Goal: Contribute content

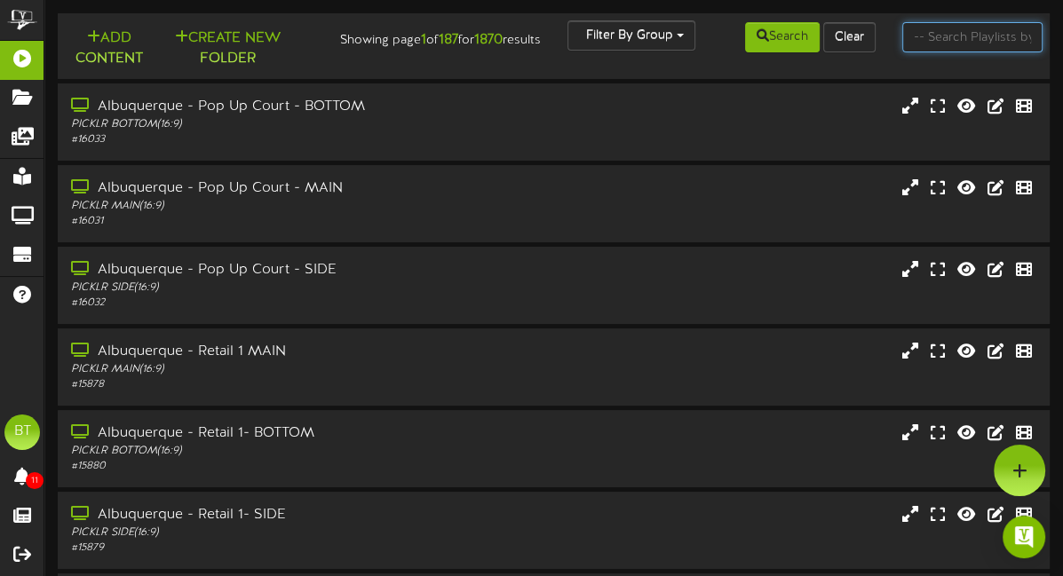
click at [977, 45] on input "text" at bounding box center [972, 37] width 141 height 30
type input "club content"
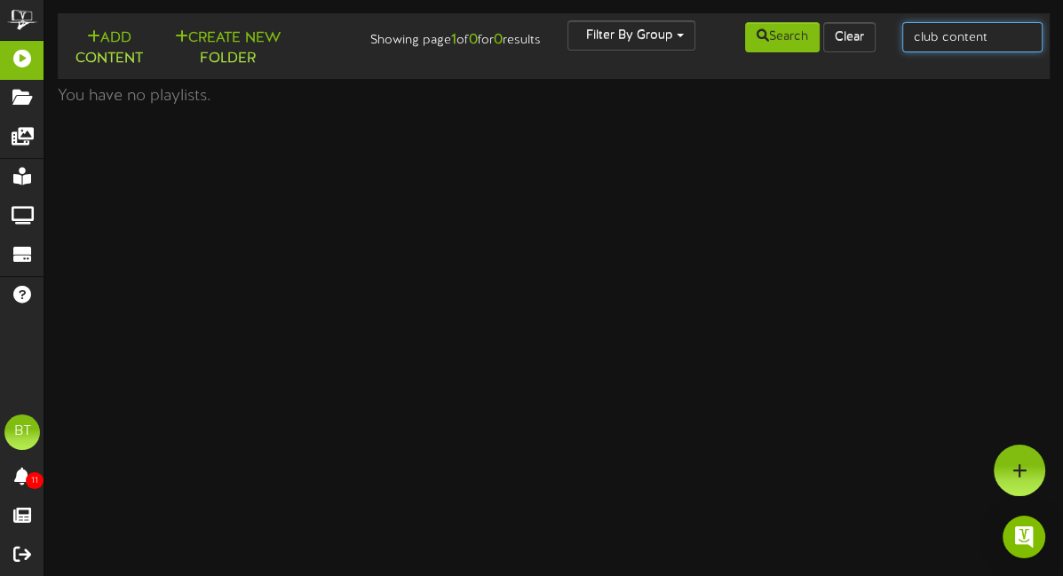
click at [941, 26] on input "club content" at bounding box center [972, 37] width 141 height 30
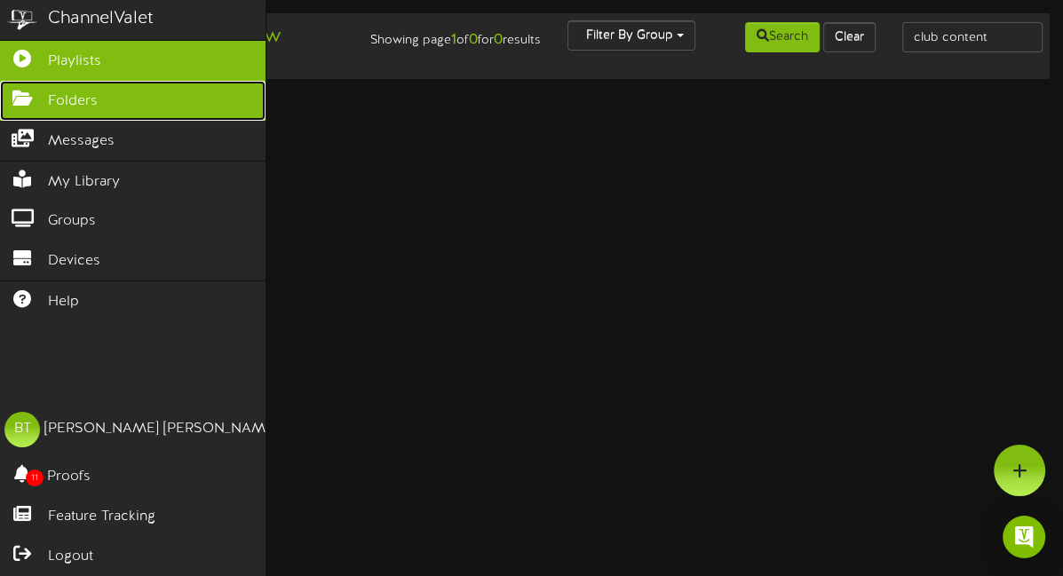
click at [43, 90] on icon at bounding box center [22, 96] width 44 height 13
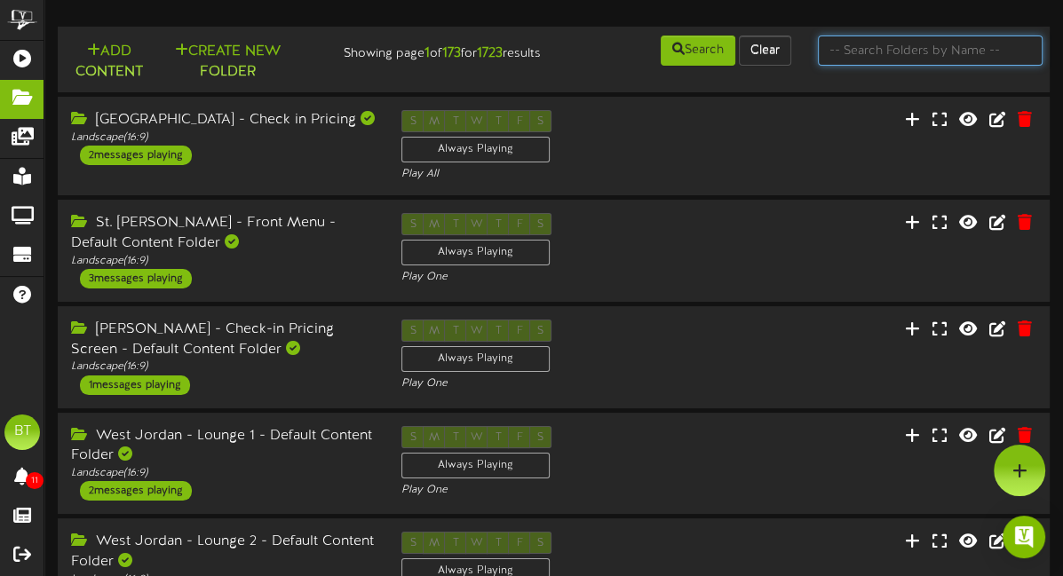
click at [937, 53] on input "text" at bounding box center [930, 51] width 225 height 30
type input "corporate"
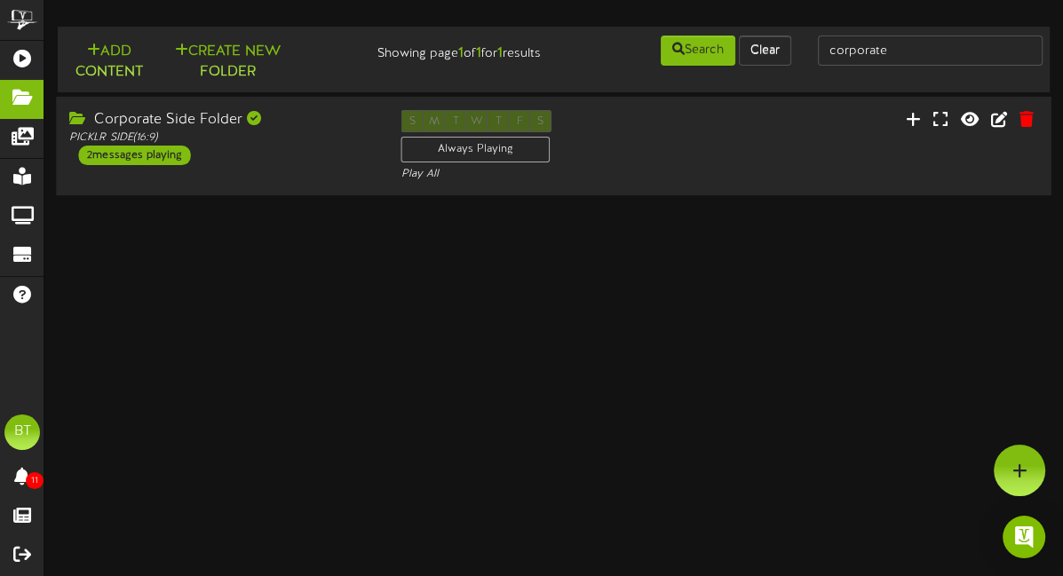
click at [258, 148] on div "Corporate Side Folder PICKLR SIDE ( 16:9 ) 2 messages playing" at bounding box center [221, 137] width 331 height 55
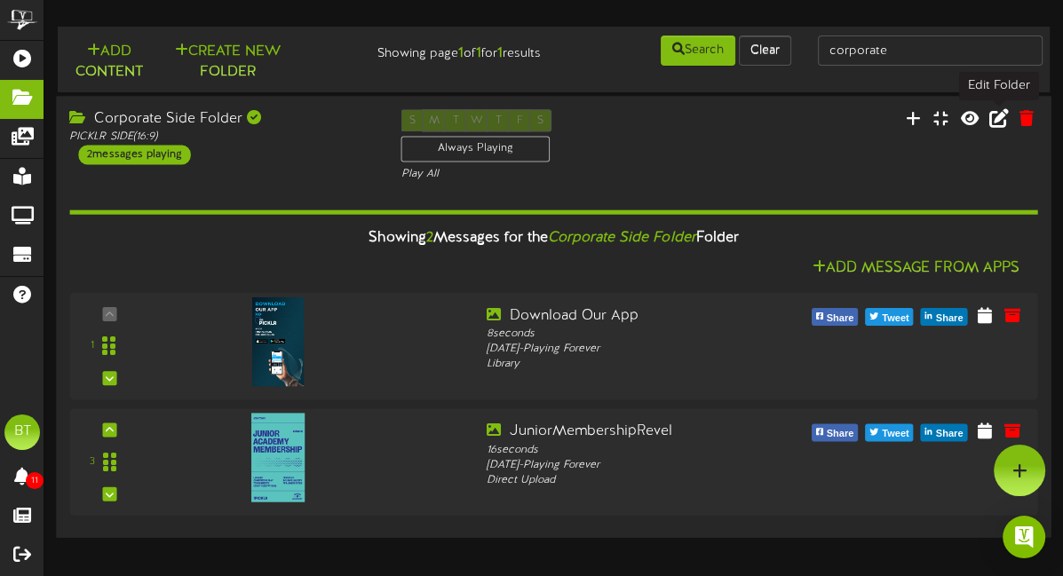
click at [1004, 125] on icon at bounding box center [999, 118] width 20 height 20
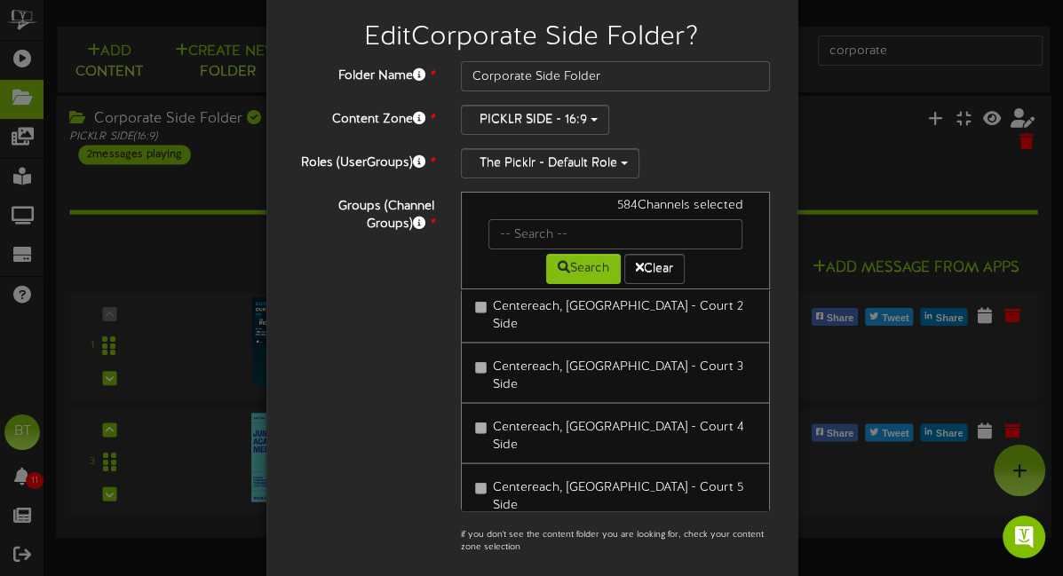
scroll to position [3185, 0]
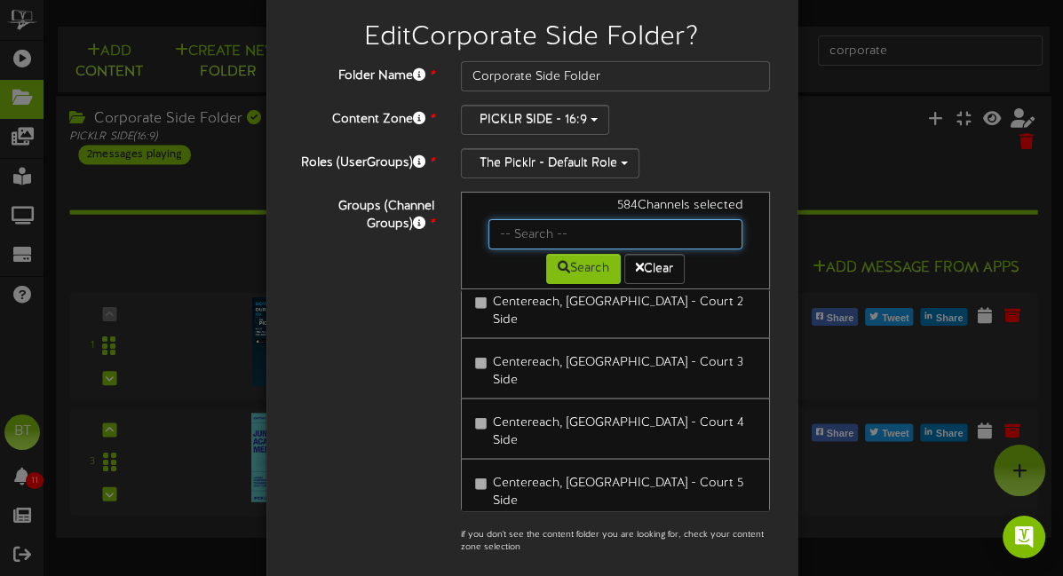
click at [565, 220] on input "text" at bounding box center [615, 234] width 255 height 30
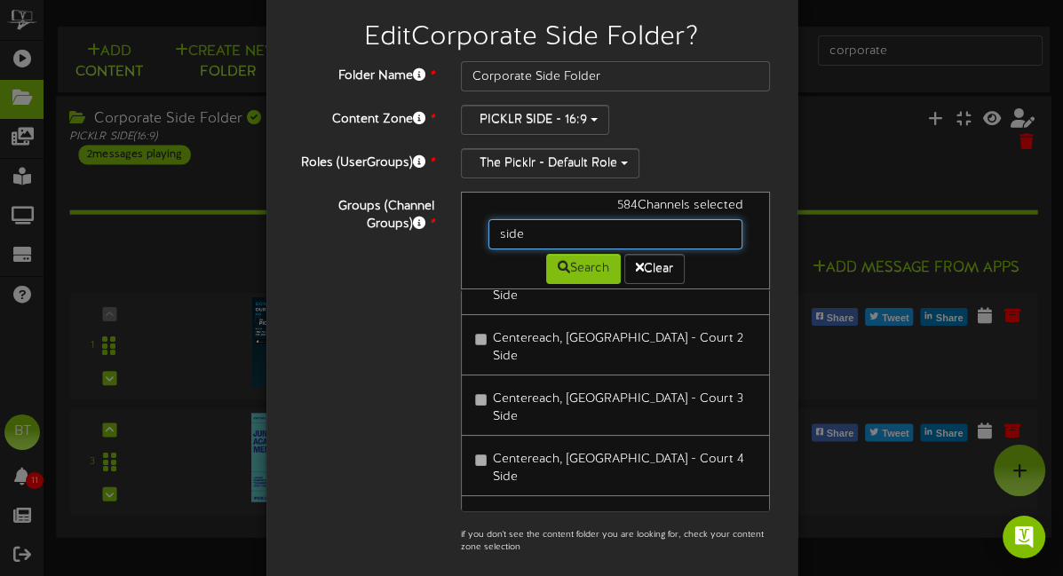
scroll to position [2696, 0]
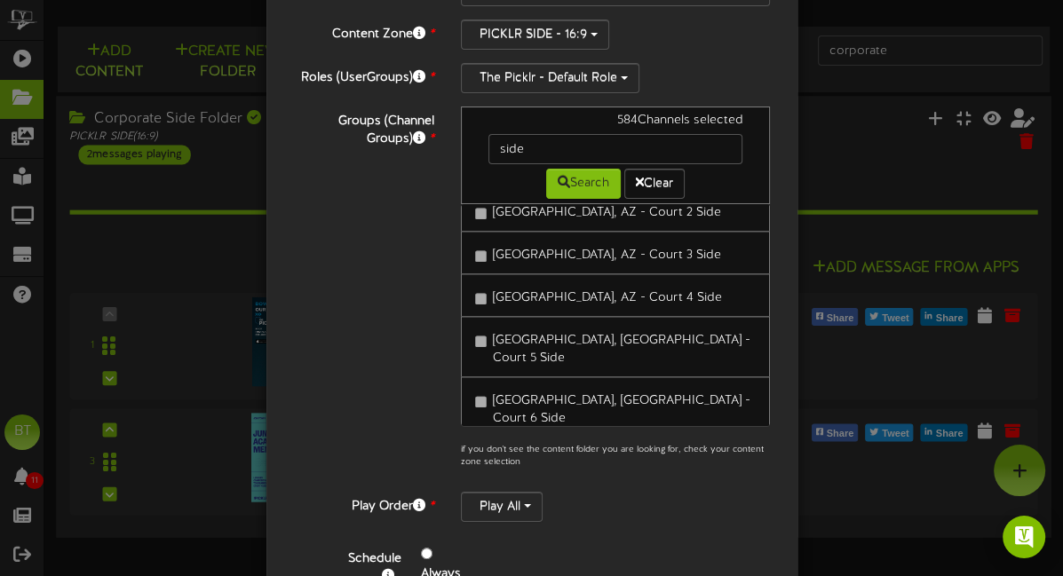
scroll to position [2057, 0]
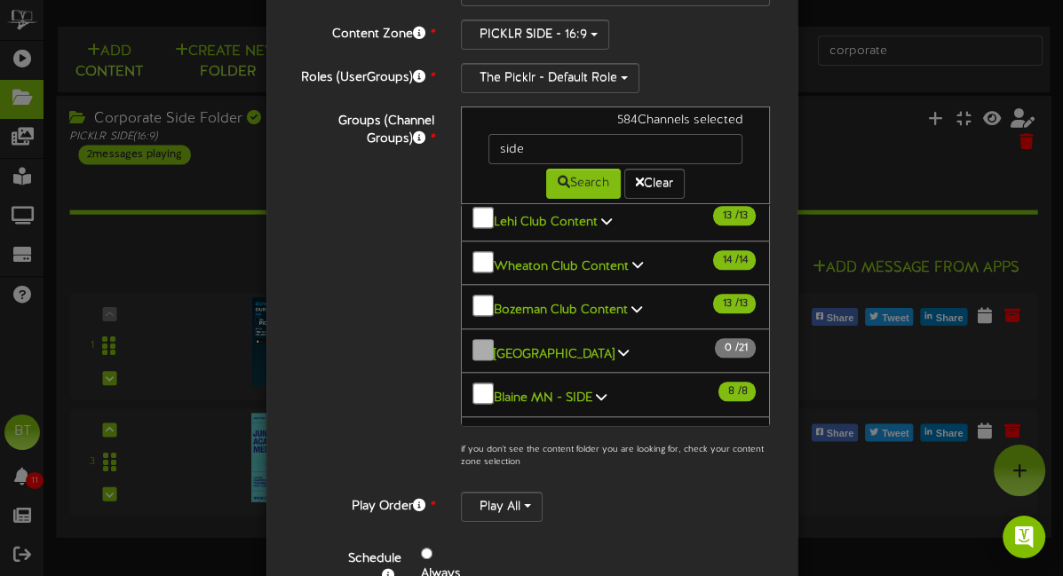
scroll to position [1575, 0]
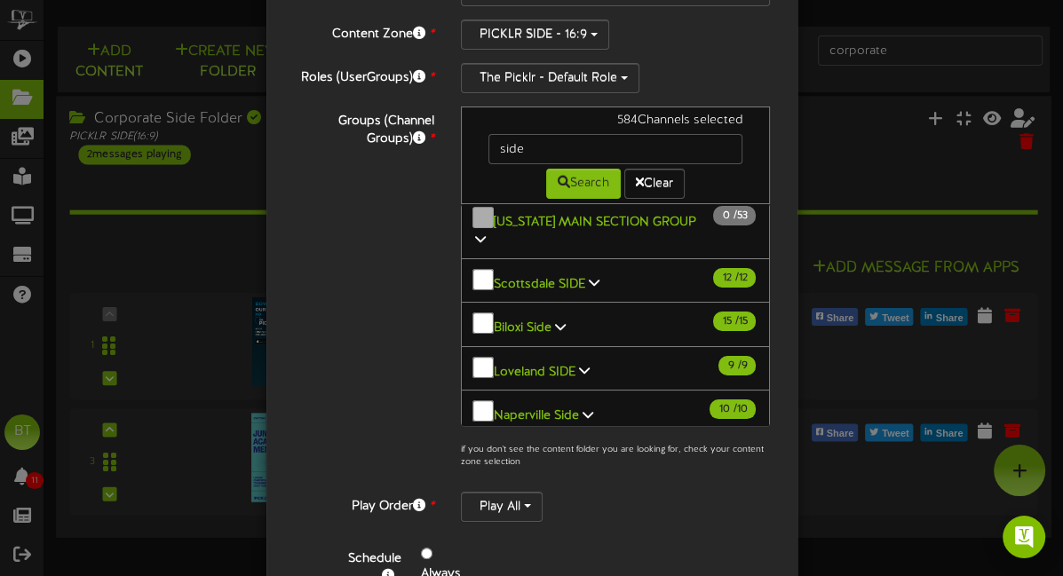
scroll to position [0, 0]
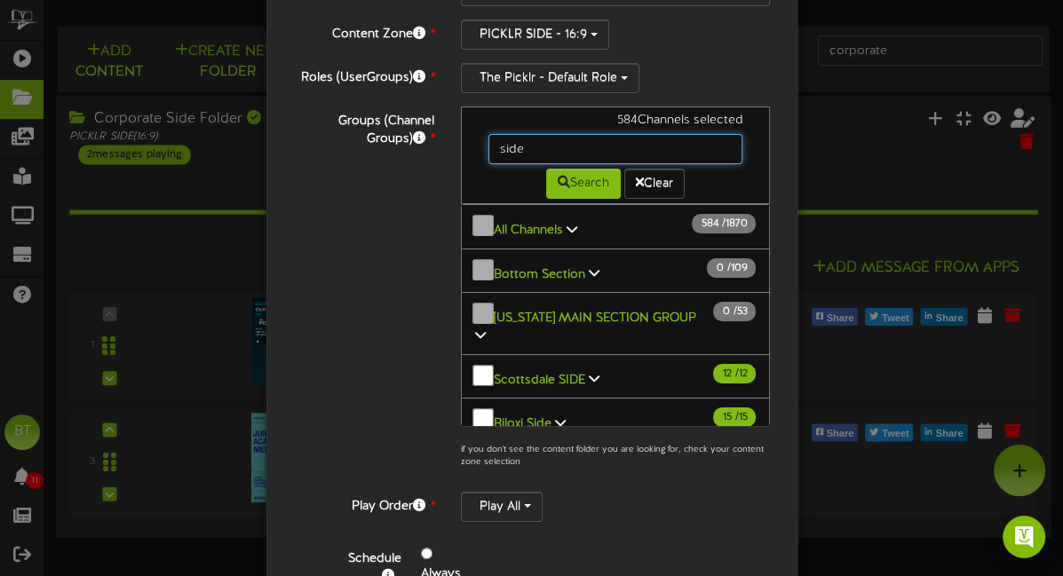
click at [544, 147] on input "side" at bounding box center [615, 149] width 255 height 30
type input "club"
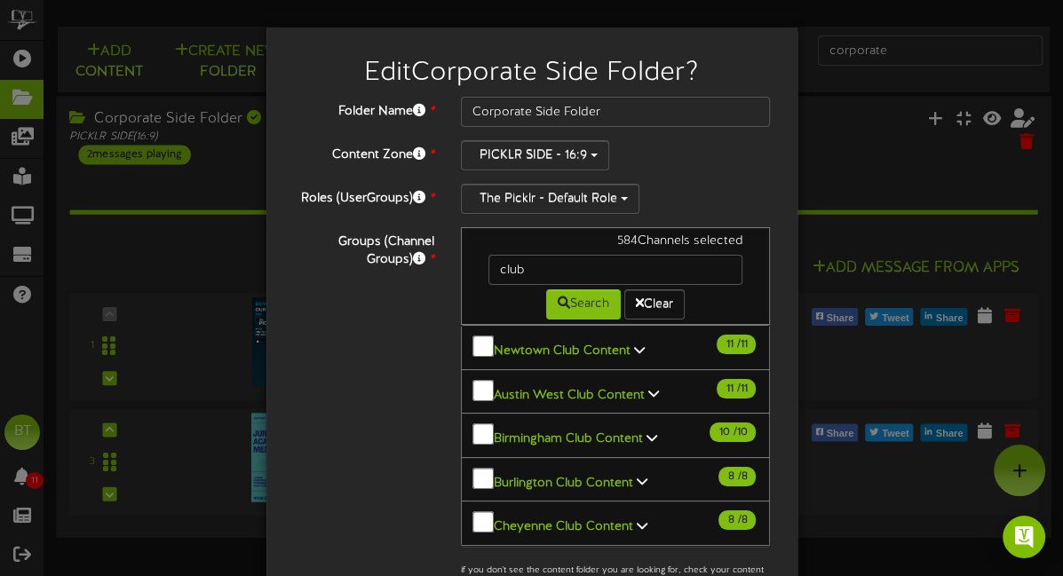
click at [721, 187] on div "The Picklr - Default Role" at bounding box center [616, 199] width 310 height 30
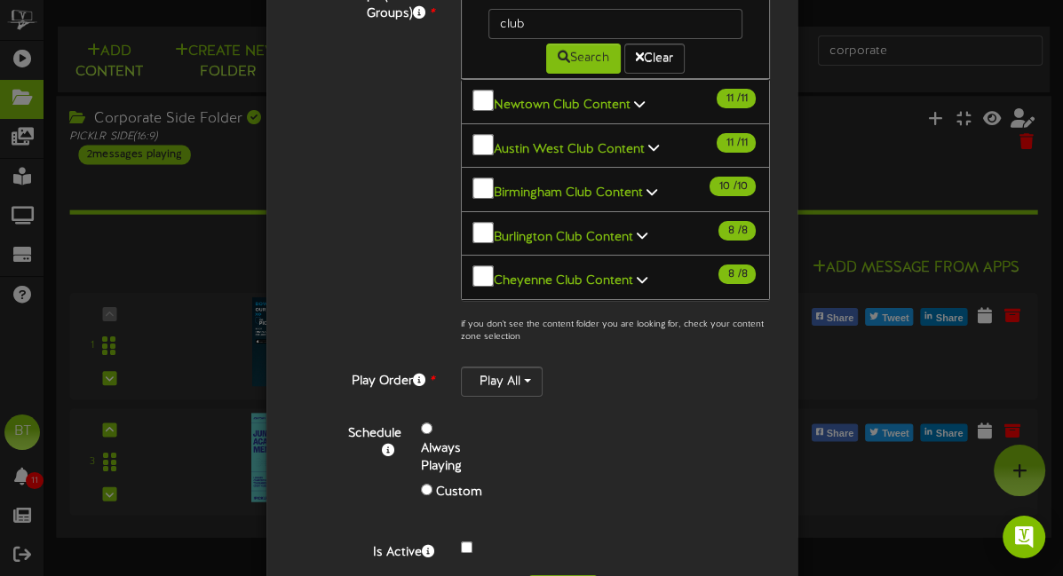
scroll to position [312, 0]
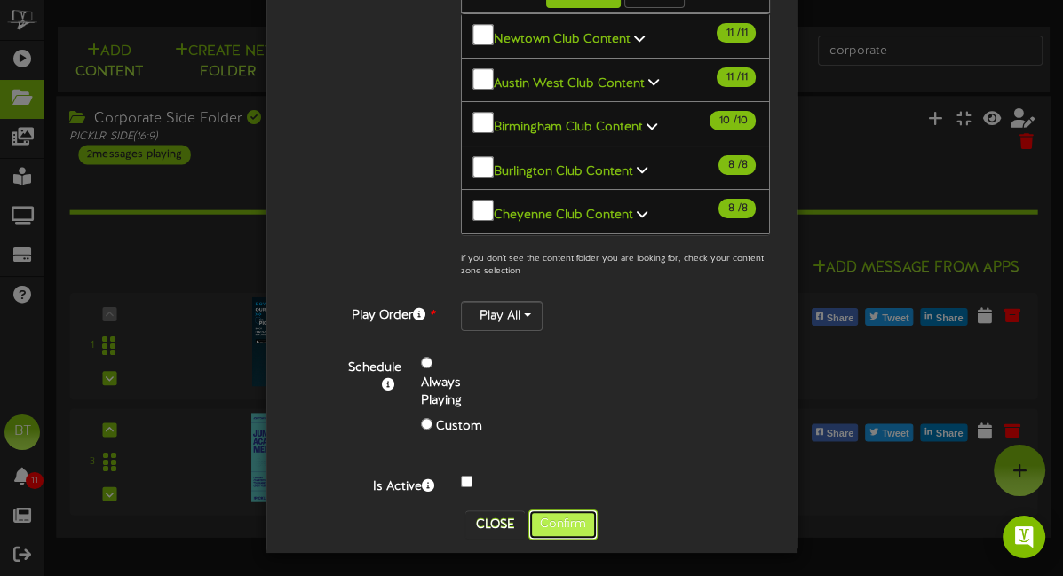
click at [560, 527] on button "Confirm" at bounding box center [562, 525] width 69 height 30
click at [563, 521] on div "Edit Corporate Side Folder ? Folder Name * Corporate Side Folder Content Zone *…" at bounding box center [531, 288] width 1063 height 576
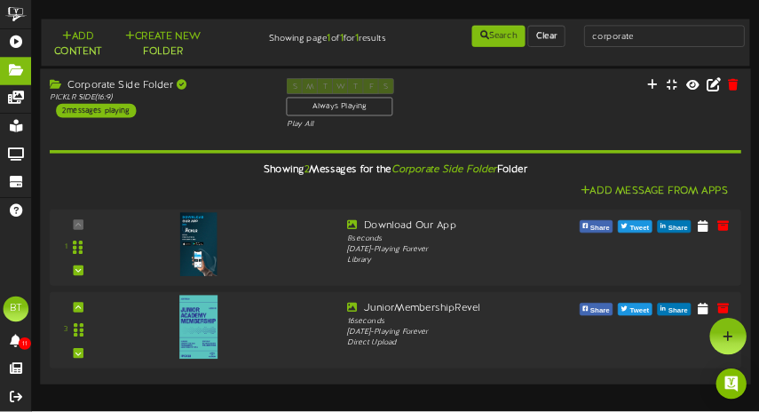
scroll to position [0, 0]
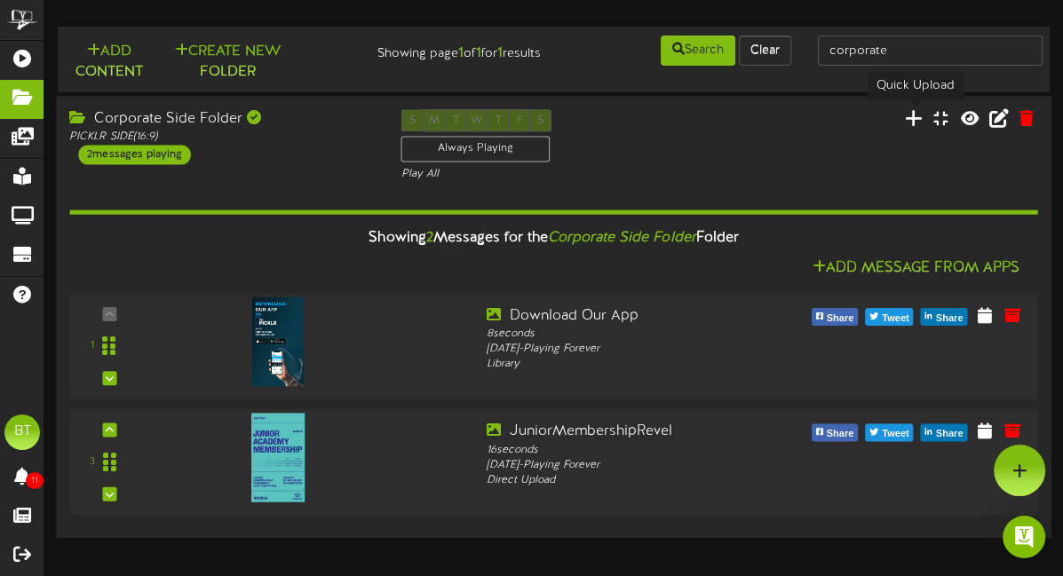
click at [918, 116] on icon at bounding box center [913, 118] width 18 height 20
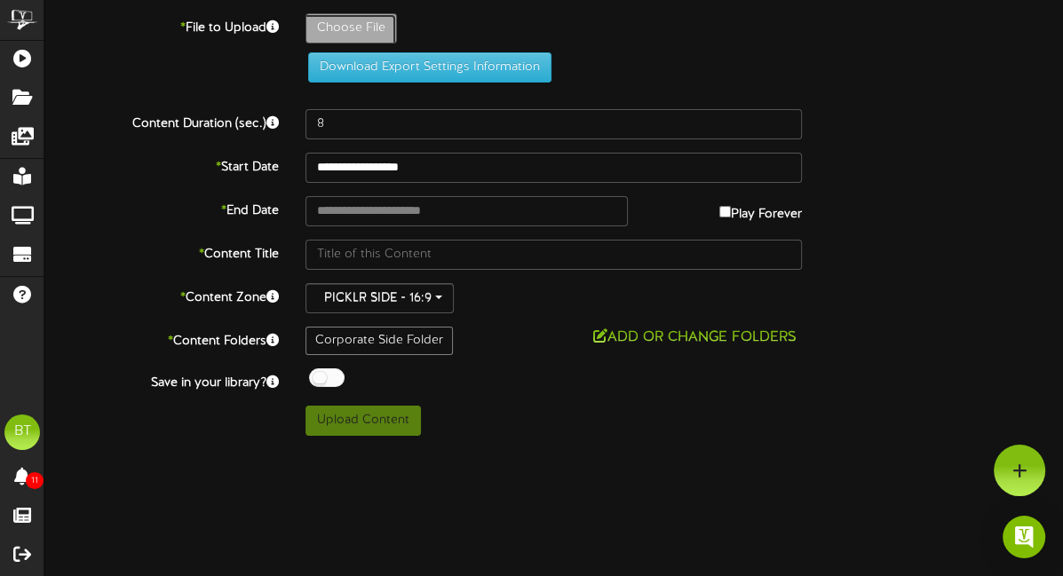
type input "**********"
type input "Nightmare_2025_Revel"
